Goal: Information Seeking & Learning: Learn about a topic

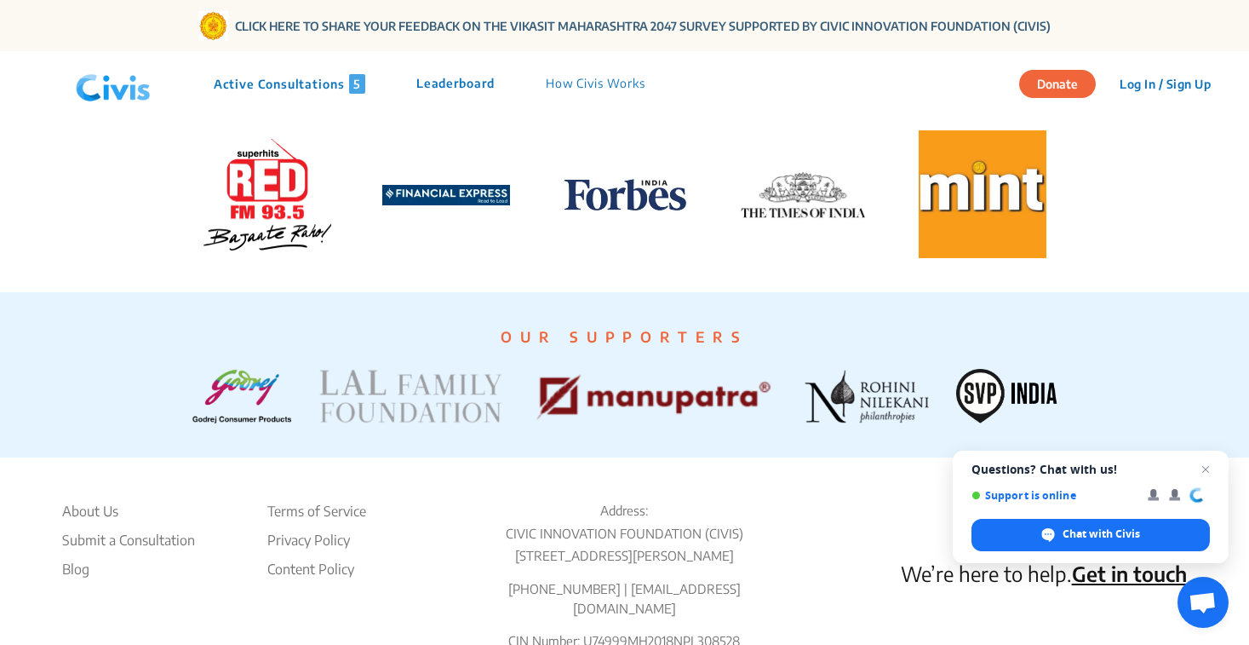
scroll to position [3837, 0]
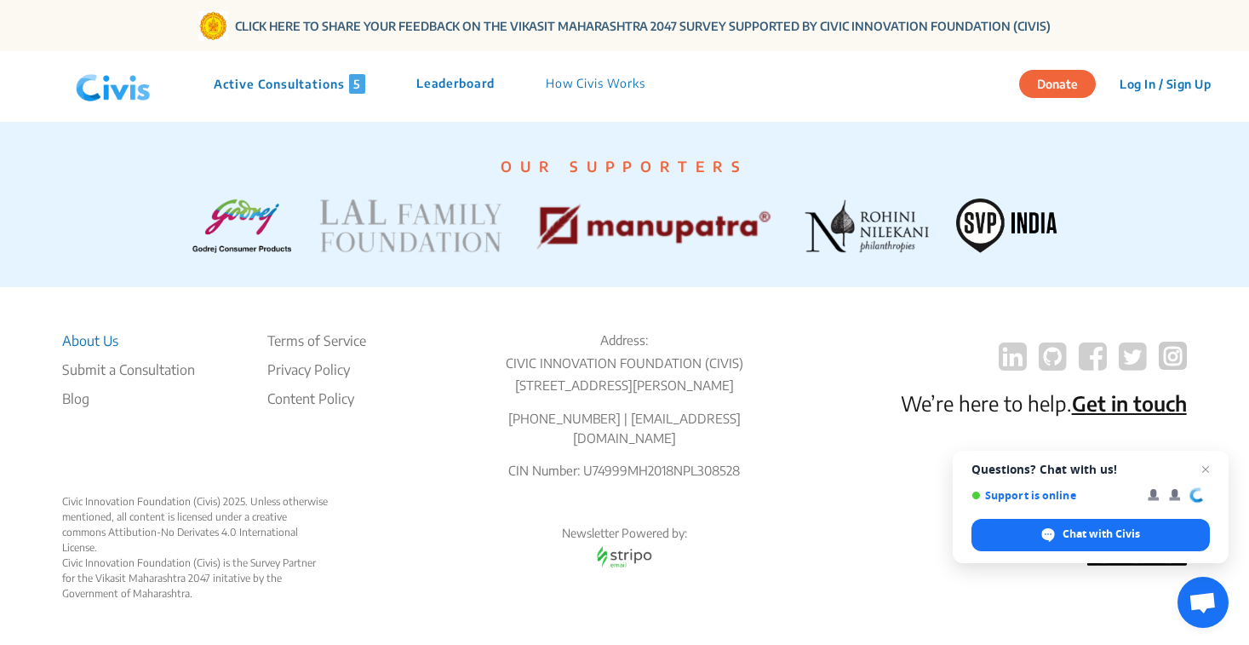
click at [101, 330] on li "About Us" at bounding box center [128, 340] width 133 height 20
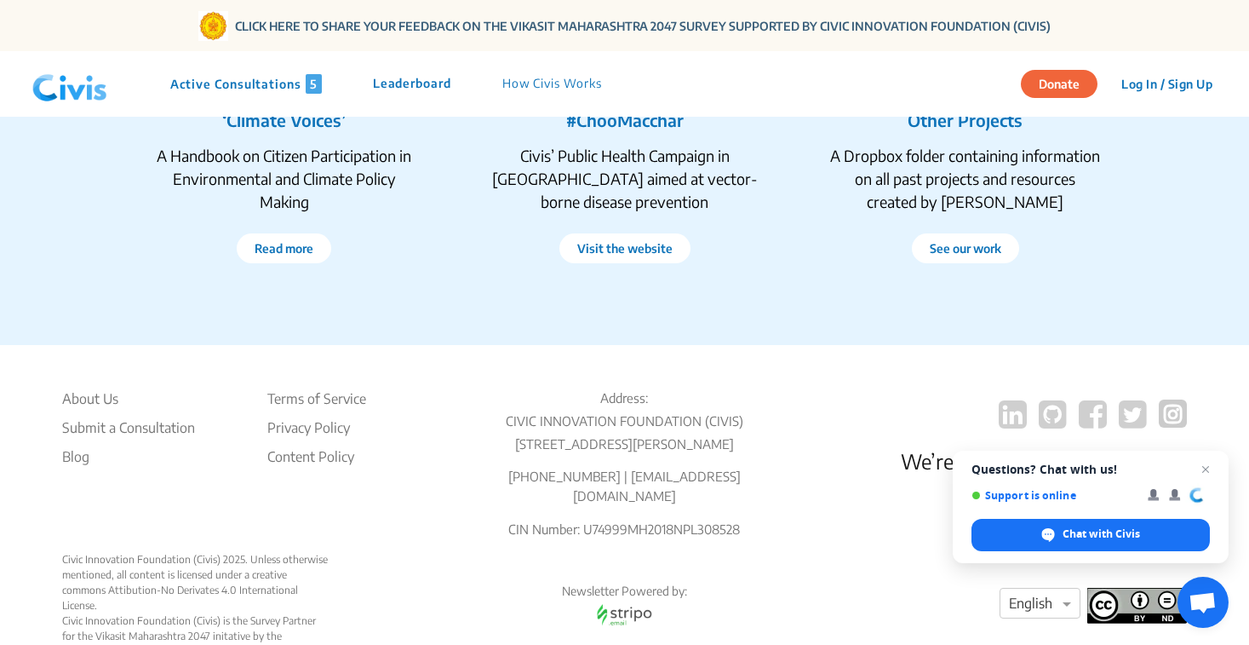
scroll to position [3260, 0]
click at [99, 400] on li "About Us" at bounding box center [128, 397] width 133 height 20
click at [100, 400] on li "About Us" at bounding box center [128, 397] width 133 height 20
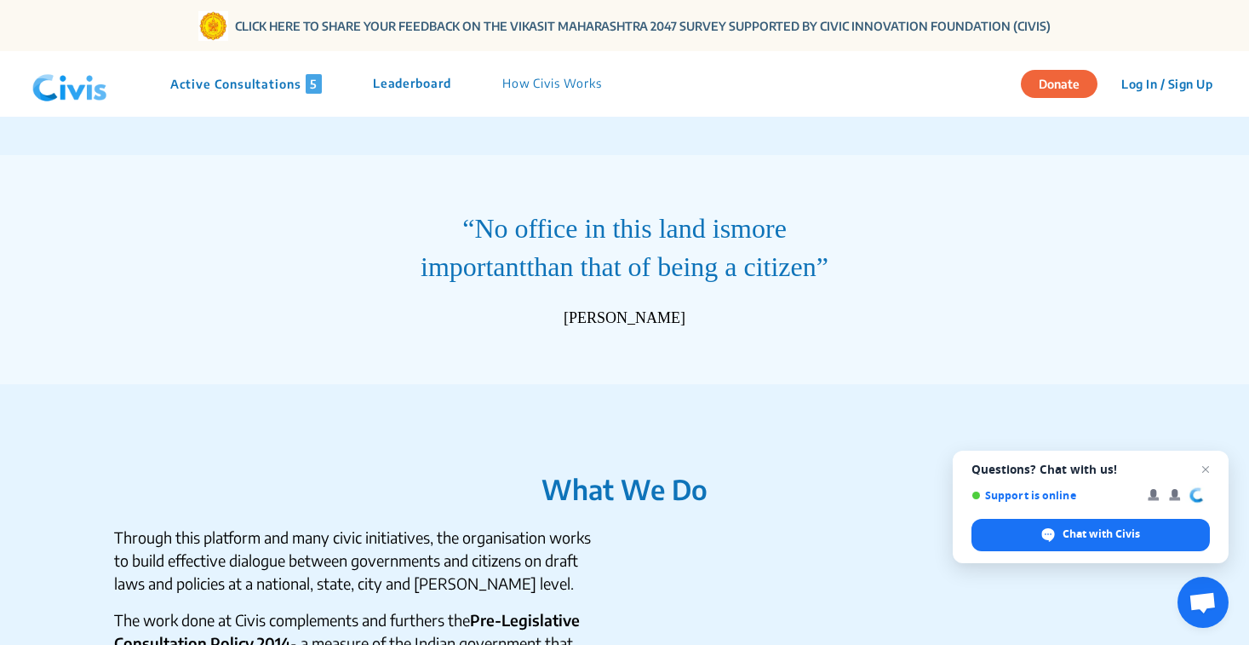
scroll to position [0, 0]
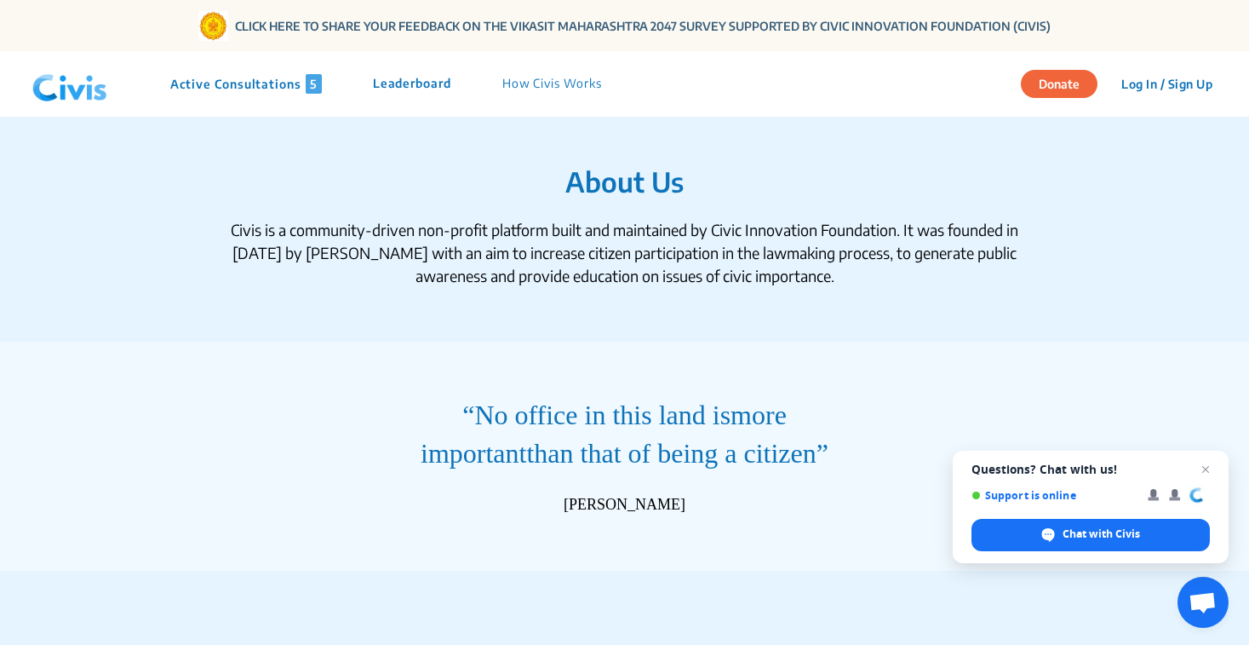
click at [250, 237] on div "Civis is a community-driven non-profit platform built and maintained by Civic I…" at bounding box center [625, 252] width 818 height 69
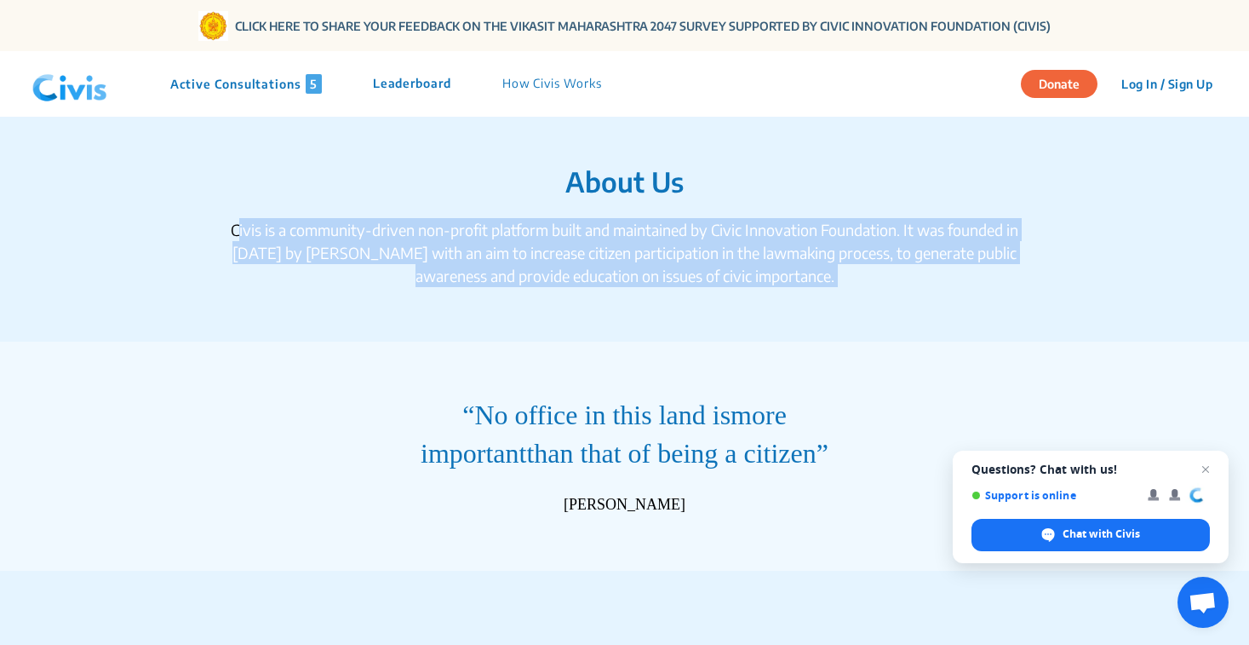
click at [250, 237] on div "Civis is a community-driven non-profit platform built and maintained by Civic I…" at bounding box center [625, 252] width 818 height 69
copy div "Civis is a community-driven non-profit platform built and maintained by Civic I…"
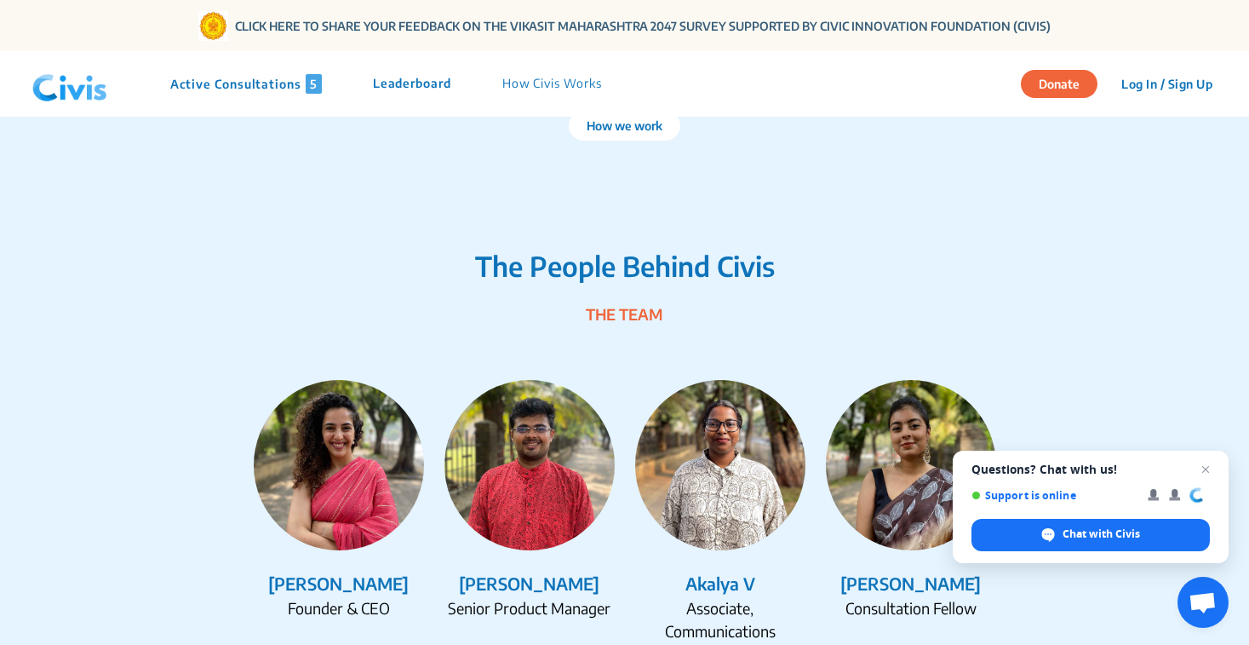
scroll to position [1882, 0]
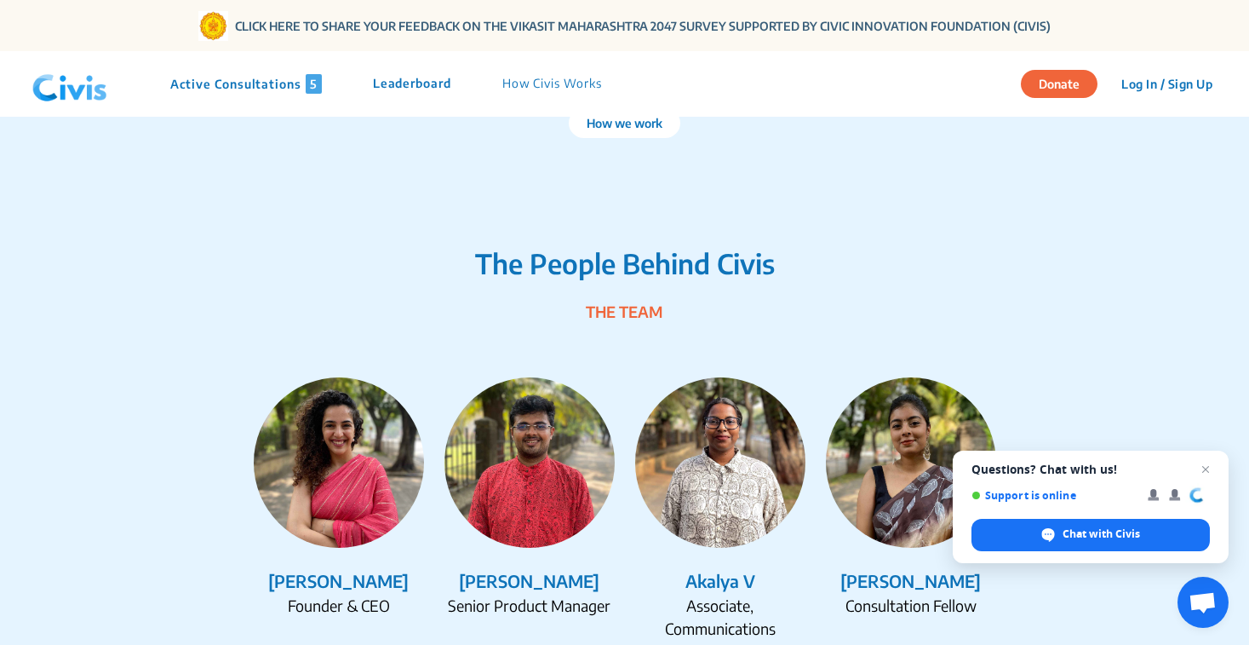
click at [311, 514] on img at bounding box center [339, 462] width 170 height 170
